Goal: Task Accomplishment & Management: Use online tool/utility

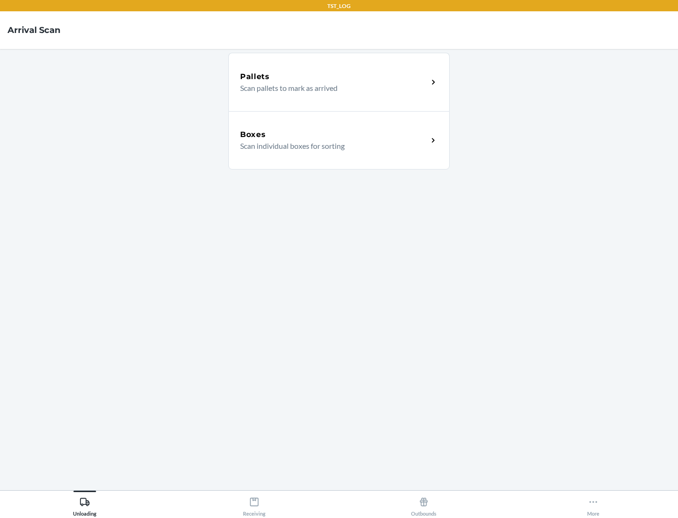
click at [334, 135] on div "Boxes" at bounding box center [334, 134] width 188 height 11
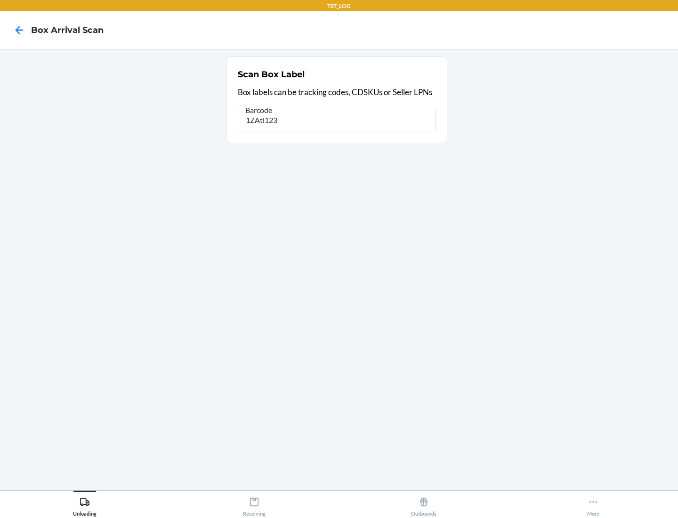
type input "1ZAti123"
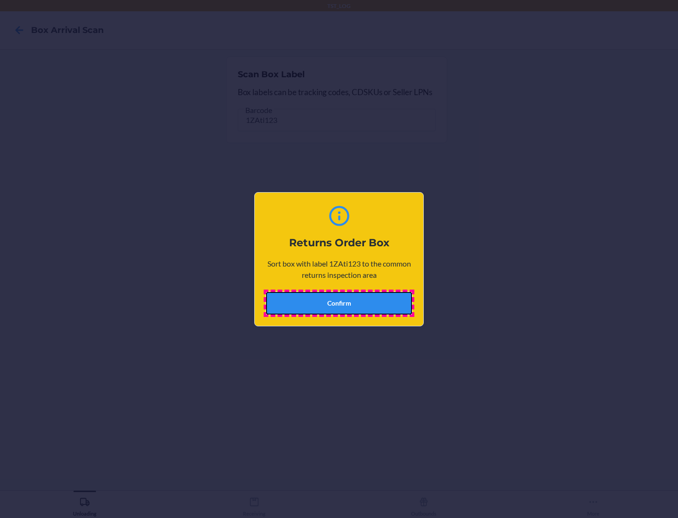
click at [339, 303] on button "Confirm" at bounding box center [339, 303] width 146 height 23
